Goal: Information Seeking & Learning: Learn about a topic

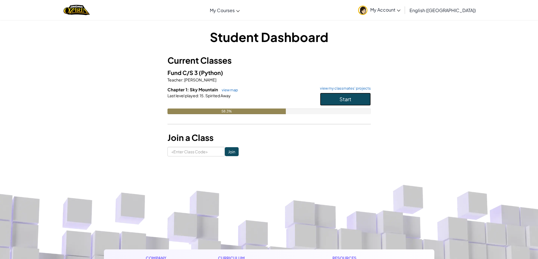
click at [362, 96] on button "Start" at bounding box center [345, 99] width 51 height 13
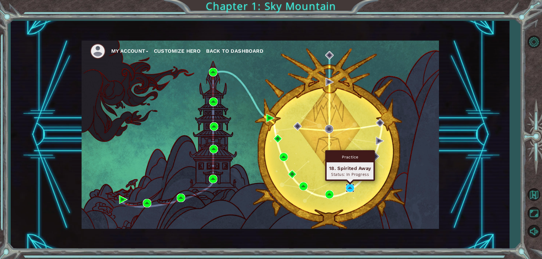
click at [346, 187] on img at bounding box center [350, 188] width 8 height 8
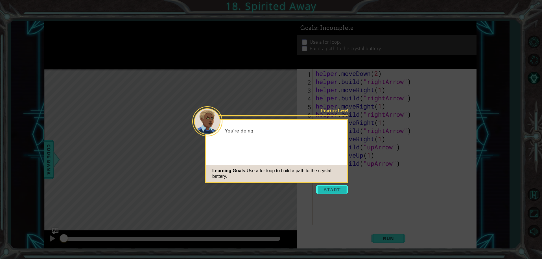
click at [342, 189] on button "Start" at bounding box center [332, 189] width 32 height 9
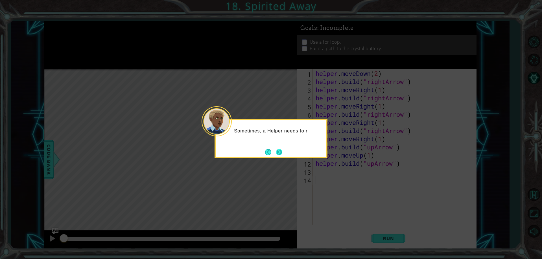
click at [281, 150] on button "Next" at bounding box center [279, 152] width 6 height 6
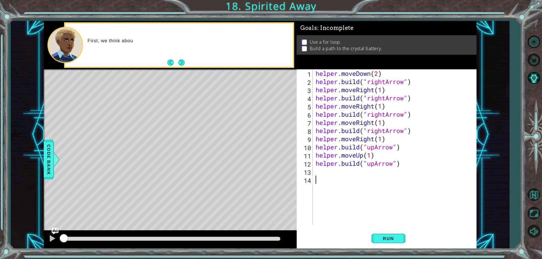
click at [165, 122] on div "Level Map" at bounding box center [174, 152] width 261 height 166
click at [181, 62] on button "Next" at bounding box center [181, 63] width 6 height 6
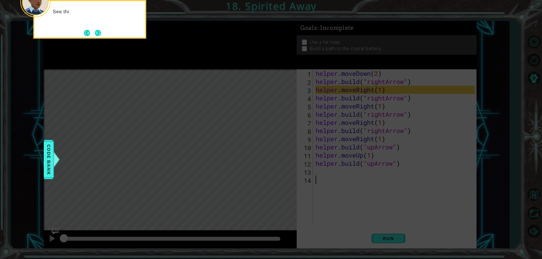
click at [313, 112] on icon at bounding box center [271, 38] width 542 height 441
click at [96, 30] on button "Next" at bounding box center [98, 33] width 8 height 8
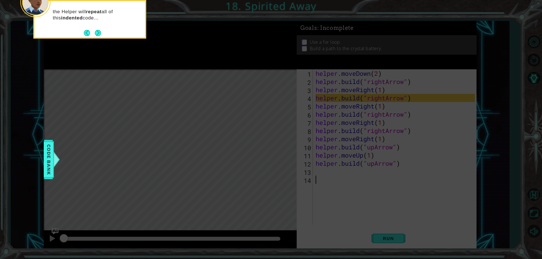
click at [96, 30] on button "Next" at bounding box center [98, 33] width 6 height 6
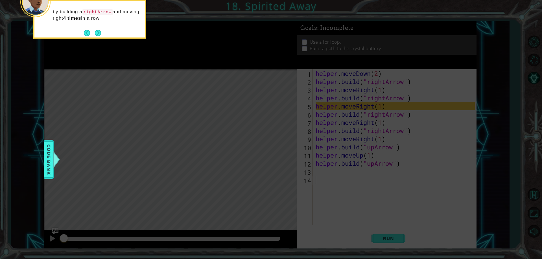
click at [96, 30] on button "Next" at bounding box center [98, 33] width 6 height 6
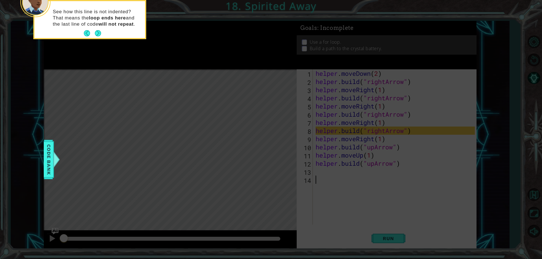
click at [96, 30] on button "Next" at bounding box center [98, 33] width 6 height 6
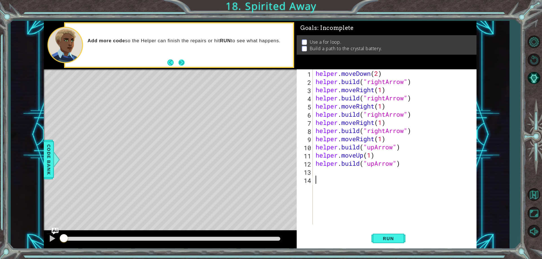
click at [184, 63] on button "Next" at bounding box center [181, 62] width 7 height 7
click at [392, 240] on span "Run" at bounding box center [388, 239] width 22 height 6
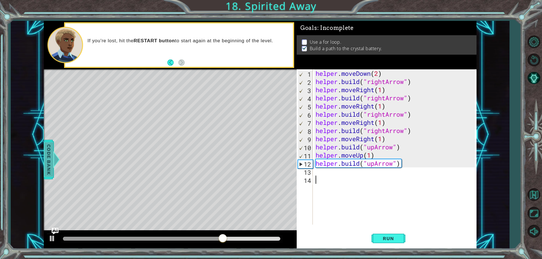
click at [55, 154] on div at bounding box center [56, 159] width 7 height 17
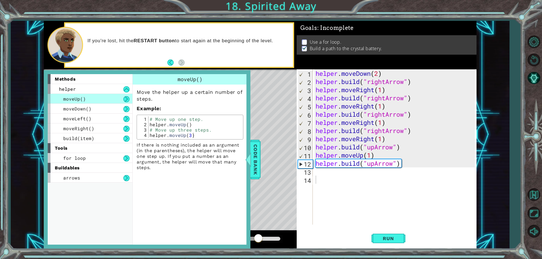
drag, startPoint x: 176, startPoint y: 152, endPoint x: 164, endPoint y: 161, distance: 14.6
click at [176, 158] on p "If there is nothing included as an argument (in the parentheses), the helper wi…" at bounding box center [190, 156] width 107 height 28
click at [98, 158] on div "for loop" at bounding box center [90, 158] width 85 height 10
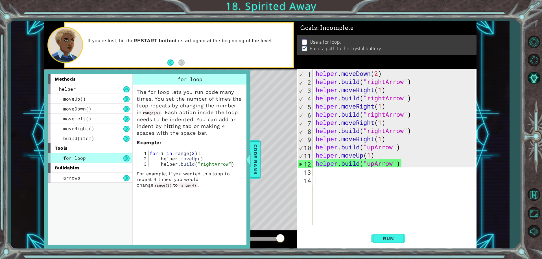
type textarea "helper.moveDown(2)"
click at [385, 72] on div "helper . moveDown ( 2 ) helper . build ( "rightArrow" ) helper . moveRight ( 1 …" at bounding box center [395, 155] width 163 height 172
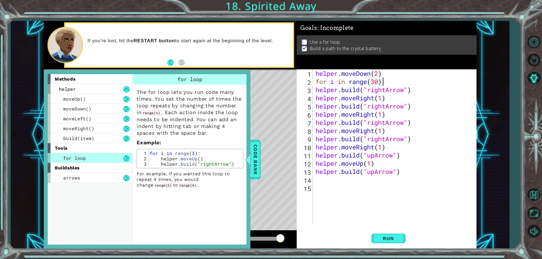
scroll to position [0, 3]
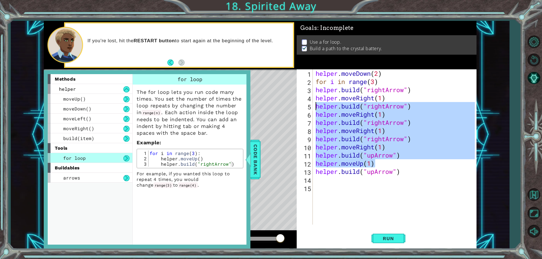
drag, startPoint x: 378, startPoint y: 165, endPoint x: 311, endPoint y: 105, distance: 90.5
click at [311, 105] on div "for i in range(3) 1 2 3 4 5 6 7 8 9 10 11 12 13 14 15 helper . moveDown ( 2 ) f…" at bounding box center [386, 146] width 178 height 155
type textarea "[DOMAIN_NAME]("rightArrow") helper.moveRight(1)"
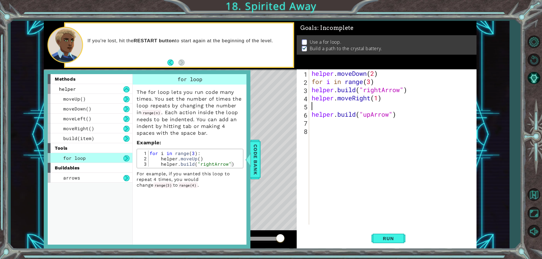
scroll to position [0, 0]
click at [311, 91] on div "helper . moveDown ( 2 ) for i in range ( 3 ) helper . build ( "rightArrow" ) he…" at bounding box center [393, 155] width 167 height 172
click at [312, 98] on div "helper . moveDown ( 2 ) for i in range ( 3 ) helper . build ( "rightArrow" ) he…" at bounding box center [393, 155] width 167 height 172
type textarea "helper.moveRight(1)"
click at [340, 148] on div "helper . moveDown ( 2 ) for i in range ( 3 ) helper . build ( "rightArrow" ) he…" at bounding box center [393, 155] width 167 height 172
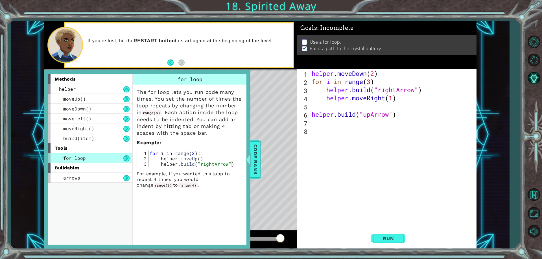
click at [321, 124] on div "helper . moveDown ( 2 ) for i in range ( 3 ) helper . build ( "rightArrow" ) he…" at bounding box center [393, 155] width 167 height 172
click at [376, 84] on div "helper . moveDown ( 2 ) for i in range ( 3 ) helper . build ( "rightArrow" ) he…" at bounding box center [393, 155] width 167 height 172
type textarea "for i in range(3):"
drag, startPoint x: 382, startPoint y: 144, endPoint x: 378, endPoint y: 146, distance: 3.9
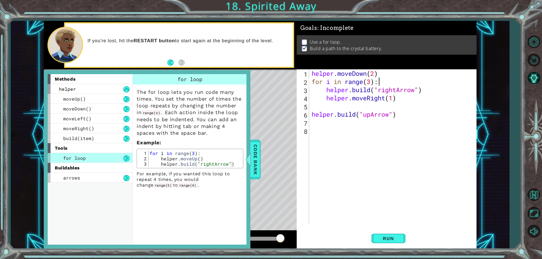
click at [381, 144] on div "helper . moveDown ( 2 ) for i in range ( 3 ) : helper . build ( "rightArrow" ) …" at bounding box center [393, 155] width 167 height 172
click at [128, 176] on button at bounding box center [126, 178] width 6 height 6
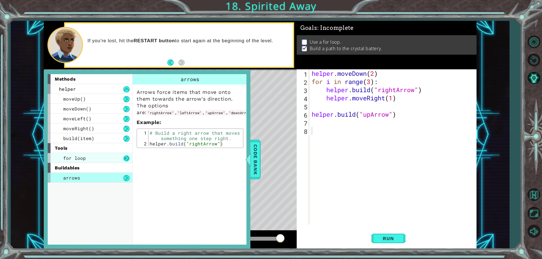
drag, startPoint x: 119, startPoint y: 158, endPoint x: 127, endPoint y: 158, distance: 7.6
click at [119, 158] on div "for loop" at bounding box center [90, 158] width 85 height 10
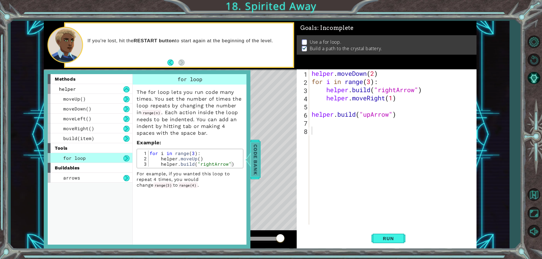
click at [256, 148] on span "Code Bank" at bounding box center [255, 159] width 9 height 34
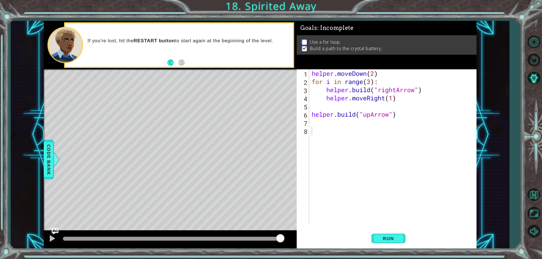
click at [341, 126] on div "helper . moveDown ( 2 ) for i in range ( 3 ) : helper . build ( "rightArrow" ) …" at bounding box center [393, 155] width 167 height 172
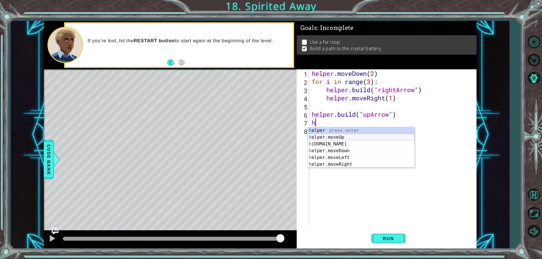
click at [343, 136] on div "h elper press enter h elper.moveUp press enter h [DOMAIN_NAME] press enter h el…" at bounding box center [361, 154] width 107 height 54
type textarea "helper.moveUp(1)"
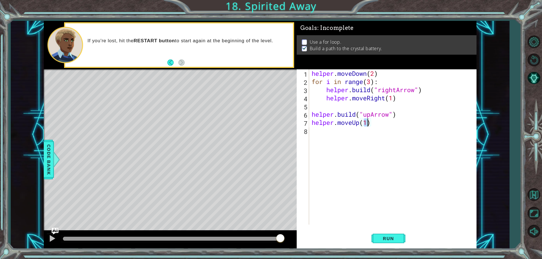
click at [352, 131] on div "helper . moveDown ( 2 ) for i in range ( 3 ) : helper . build ( "rightArrow" ) …" at bounding box center [393, 155] width 167 height 172
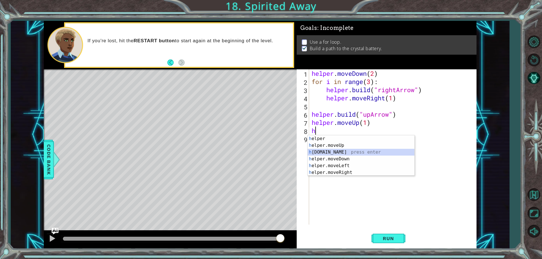
click at [344, 154] on div "h elper press enter h elper.moveUp press enter h [DOMAIN_NAME] press enter h el…" at bounding box center [361, 162] width 107 height 54
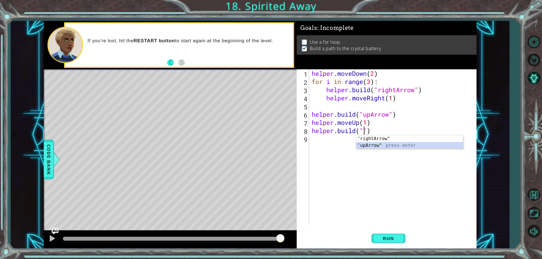
click at [378, 144] on div "" rightArrow" press enter " upArrow" press enter" at bounding box center [409, 148] width 107 height 27
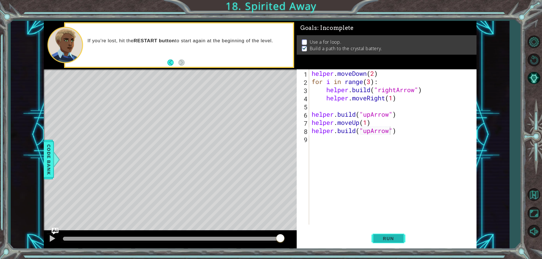
click at [390, 237] on span "Run" at bounding box center [388, 239] width 22 height 6
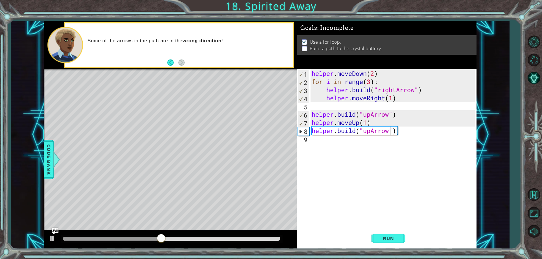
click at [371, 82] on div "helper . moveDown ( 2 ) for i in range ( 3 ) : helper . build ( "rightArrow" ) …" at bounding box center [393, 155] width 167 height 172
type textarea "for i in range(4):"
click at [342, 107] on div "helper . moveDown ( 2 ) for i in range ( 4 ) : helper . build ( "rightArrow" ) …" at bounding box center [393, 155] width 167 height 172
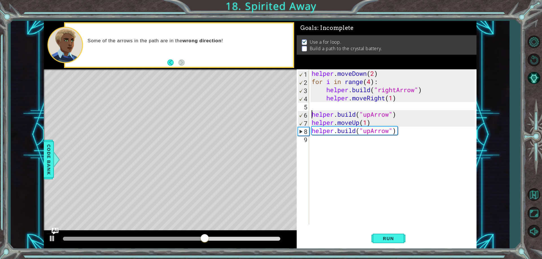
click at [312, 114] on div "helper . moveDown ( 2 ) for i in range ( 4 ) : helper . build ( "rightArrow" ) …" at bounding box center [393, 155] width 167 height 172
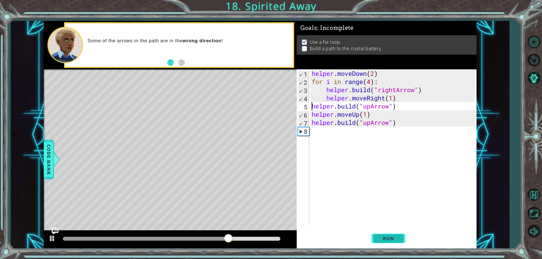
click at [398, 234] on button "Run" at bounding box center [388, 239] width 34 height 18
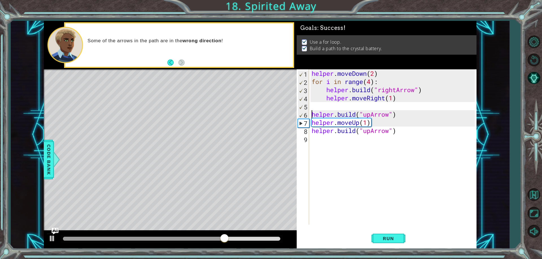
click at [341, 102] on div "helper . moveDown ( 2 ) for i in range ( 4 ) : helper . build ( "rightArrow" ) …" at bounding box center [393, 155] width 167 height 172
type textarea "helper.moveRight(1)"
click at [335, 105] on div "helper . moveDown ( 2 ) for i in range ( 4 ) : helper . build ( "rightArrow" ) …" at bounding box center [393, 155] width 167 height 172
click at [313, 81] on div "helper . moveDown ( 2 ) for i in range ( 4 ) : helper . build ( "rightArrow" ) …" at bounding box center [393, 155] width 167 height 172
click at [312, 81] on div "helper . moveDown ( 2 ) or i in range ( 4 ) : helperf . build ( "rightArrow" ) …" at bounding box center [393, 155] width 167 height 172
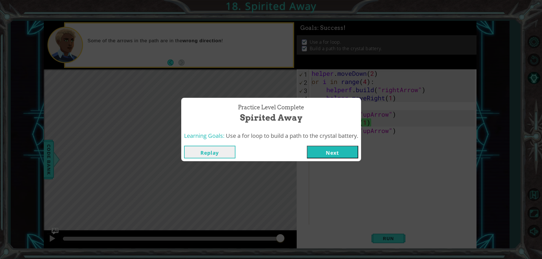
click at [228, 151] on button "Replay" at bounding box center [209, 152] width 51 height 13
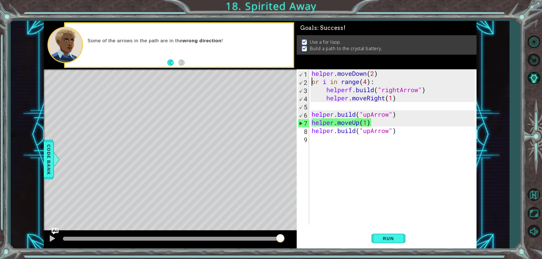
type textarea "for i in range(4):"
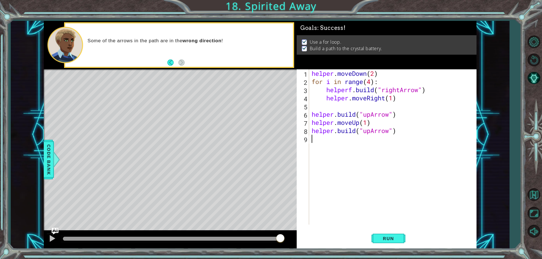
click at [326, 167] on div "helper . moveDown ( 2 ) for i in range ( 4 ) : helperf . build ( "rightArrow" )…" at bounding box center [393, 155] width 167 height 172
drag, startPoint x: 313, startPoint y: 82, endPoint x: 381, endPoint y: 85, distance: 68.3
click at [381, 85] on div "helper . moveDown ( 2 ) for i in range ( 4 ) : helperf . build ( "rightArrow" )…" at bounding box center [393, 155] width 167 height 172
type textarea "for i in range(4):"
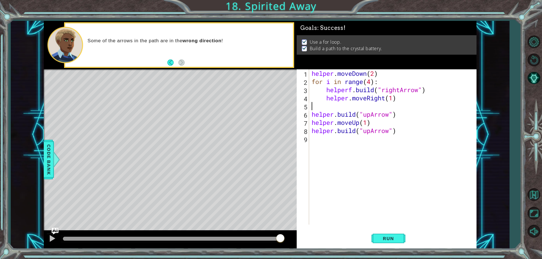
click at [344, 109] on div "helper . moveDown ( 2 ) for i in range ( 4 ) : helperf . build ( "rightArrow" )…" at bounding box center [393, 155] width 167 height 172
paste textarea "for i in range(4):"
click at [372, 107] on div "helper . moveDown ( 2 ) for i in range ( 4 ) : helperf . build ( "rightArrow" )…" at bounding box center [393, 155] width 167 height 172
drag, startPoint x: 310, startPoint y: 131, endPoint x: 400, endPoint y: 130, distance: 89.2
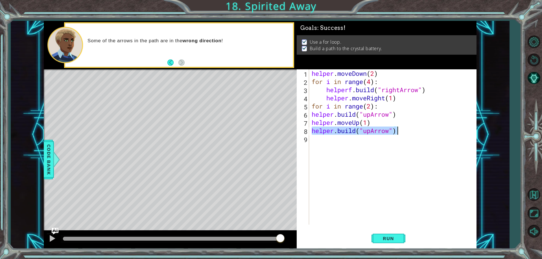
click at [400, 130] on div "helper . moveDown ( 2 ) for i in range ( 4 ) : helperf . build ( "rightArrow" )…" at bounding box center [393, 155] width 167 height 172
type textarea "[DOMAIN_NAME]("upArrow")"
click at [372, 185] on div "helper . moveDown ( 2 ) for i in range ( 4 ) : helperf . build ( "rightArrow" )…" at bounding box center [393, 155] width 167 height 172
type textarea "helper.moveUp(1)"
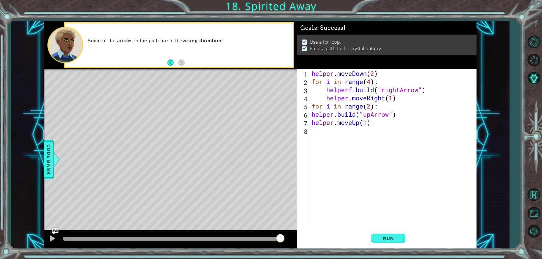
click at [339, 135] on div "helper . moveDown ( 2 ) for i in range ( 4 ) : helperf . build ( "rightArrow" )…" at bounding box center [393, 155] width 167 height 172
click at [397, 243] on button "Run" at bounding box center [388, 239] width 34 height 18
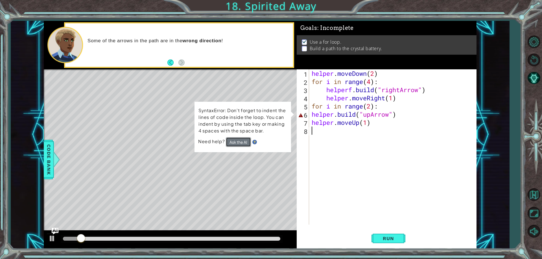
click at [244, 142] on button "Ask the AI" at bounding box center [238, 142] width 25 height 10
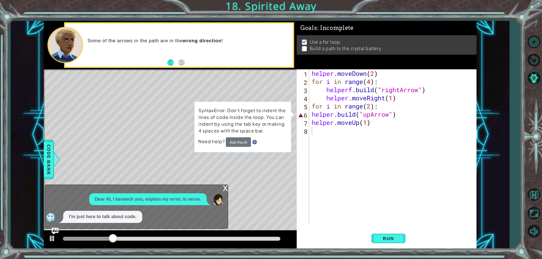
click at [150, 214] on div "I'm just here to talk about code." at bounding box center [135, 217] width 180 height 12
click at [241, 139] on button "Ask the AI" at bounding box center [238, 142] width 25 height 10
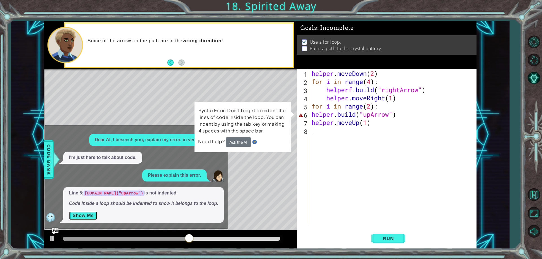
click at [84, 217] on button "Show Me" at bounding box center [83, 215] width 28 height 9
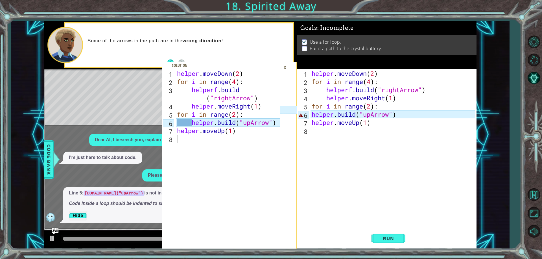
click at [312, 115] on div "helper . moveDown ( 2 ) for i in range ( 4 ) : helperf . build ( "rightArrow" )…" at bounding box center [393, 155] width 167 height 172
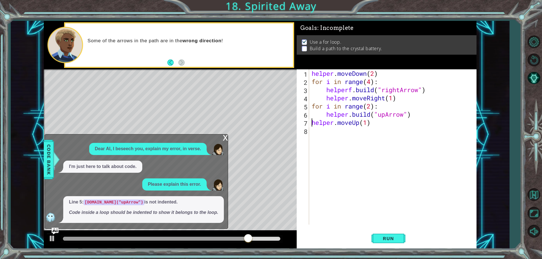
click at [312, 122] on div "helper . moveDown ( 2 ) for i in range ( 4 ) : helperf . build ( "rightArrow" )…" at bounding box center [393, 155] width 167 height 172
click at [386, 236] on button "Run" at bounding box center [388, 239] width 34 height 18
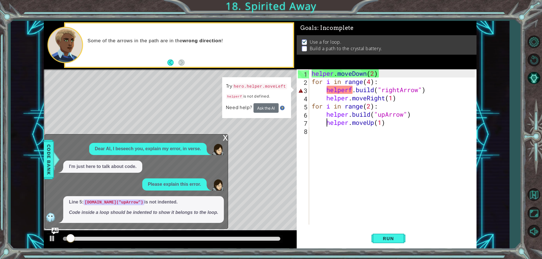
click at [227, 137] on div "x" at bounding box center [225, 138] width 5 height 6
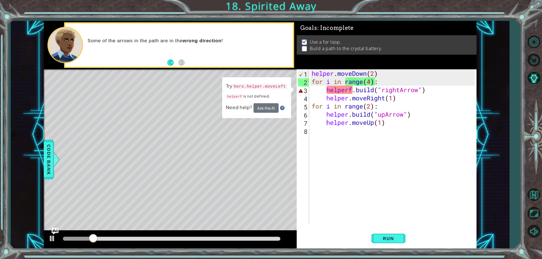
click at [351, 89] on div "helper . moveDown ( 2 ) for i in range ( 4 ) : helperf . build ( "rightArrow" )…" at bounding box center [393, 155] width 167 height 172
type textarea "[DOMAIN_NAME]("rightArrow")"
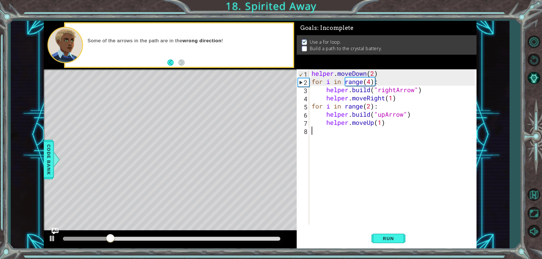
click at [373, 166] on div "helper . moveDown ( 2 ) for i in range ( 4 ) : helper . build ( "rightArrow" ) …" at bounding box center [393, 155] width 167 height 172
click at [395, 236] on span "Run" at bounding box center [388, 239] width 22 height 6
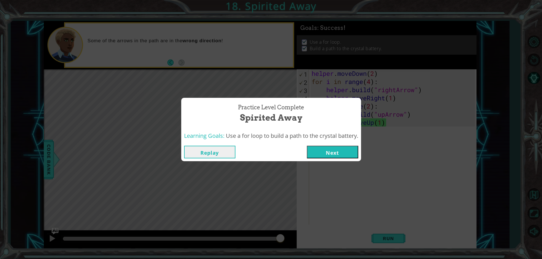
click at [333, 151] on button "Next" at bounding box center [332, 152] width 51 height 13
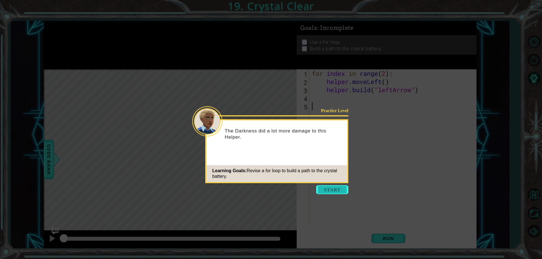
click at [330, 188] on button "Start" at bounding box center [332, 189] width 32 height 9
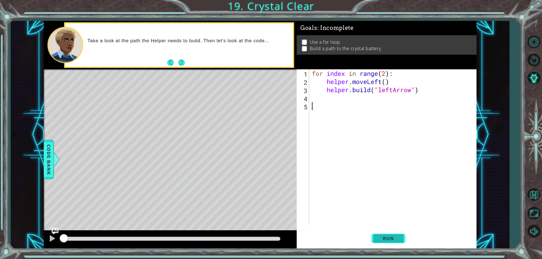
click at [386, 238] on span "Run" at bounding box center [388, 239] width 22 height 6
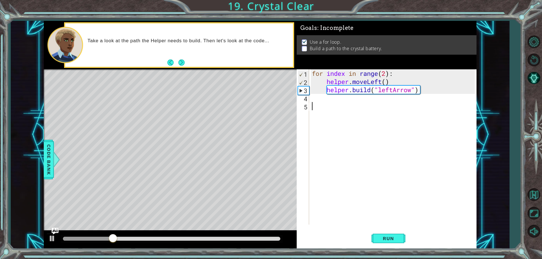
click at [335, 98] on div "for index in range ( 2 ) : helper . moveLeft ( ) helper . build ( "leftArrow" )" at bounding box center [394, 155] width 166 height 172
click at [386, 72] on div "for index in range ( 2 ) : helper . moveLeft ( ) helper . build ( "leftArrow" )" at bounding box center [394, 155] width 166 height 172
type textarea "for index in range(4):"
click at [388, 240] on span "Run" at bounding box center [388, 239] width 22 height 6
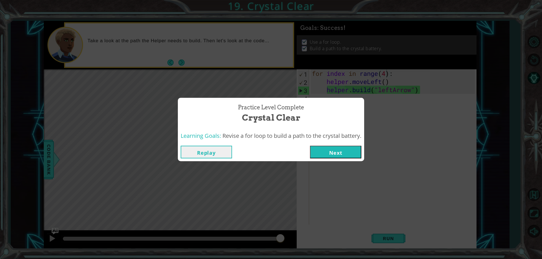
click at [347, 151] on button "Next" at bounding box center [335, 152] width 51 height 13
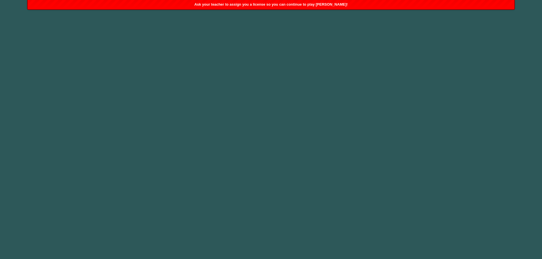
click at [252, 8] on div "Ask your teacher to assign you a license so you can continue to play [PERSON_NA…" at bounding box center [271, 4] width 486 height 9
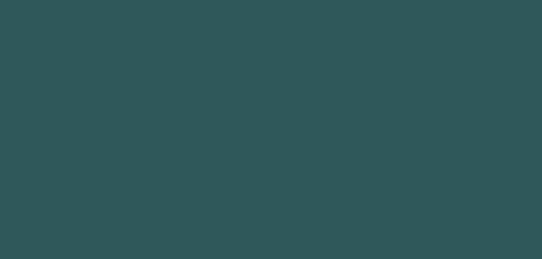
drag, startPoint x: 288, startPoint y: 103, endPoint x: 133, endPoint y: 50, distance: 164.2
click at [269, 104] on body "1 2 3 4 5 6 7 8 helper press enter helper .moveUp press enter helper .moveDown …" at bounding box center [271, 129] width 542 height 259
